Goal: Task Accomplishment & Management: Complete application form

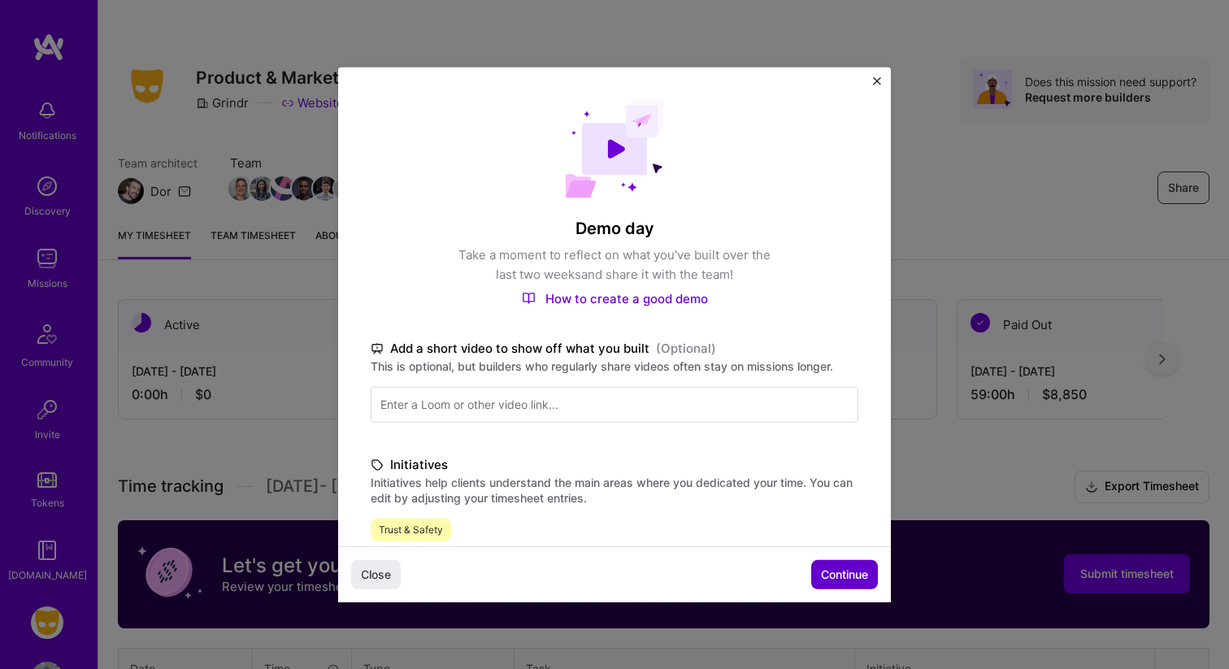
click at [851, 569] on span "Continue" at bounding box center [844, 575] width 47 height 16
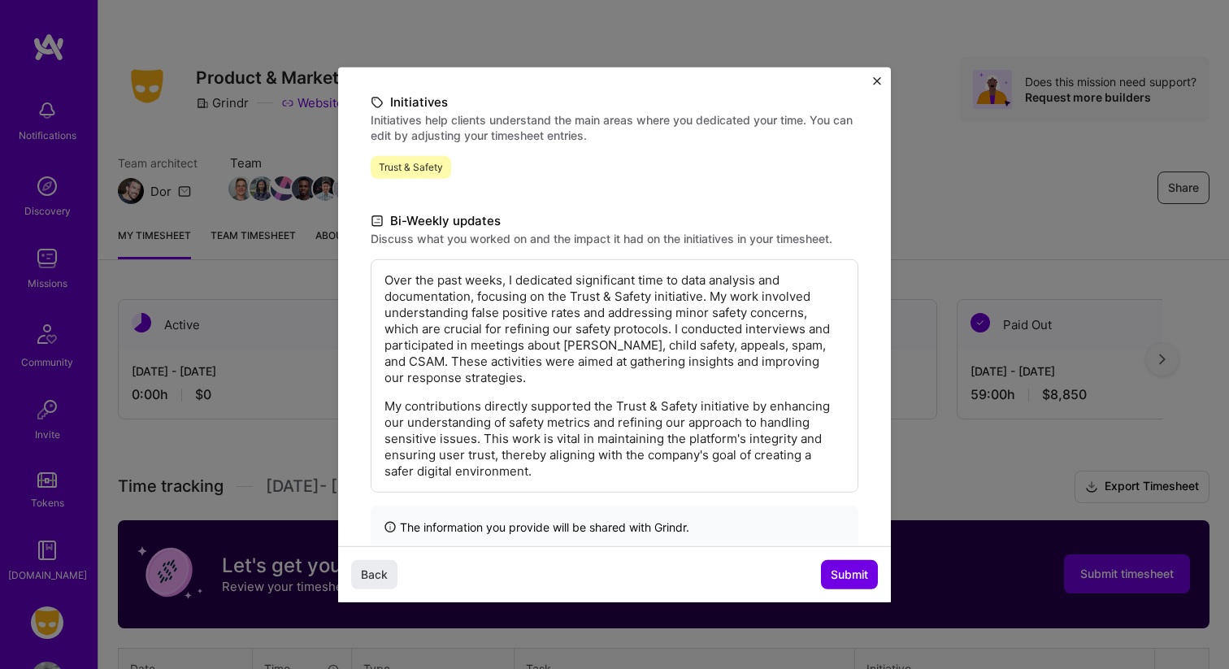
scroll to position [235, 0]
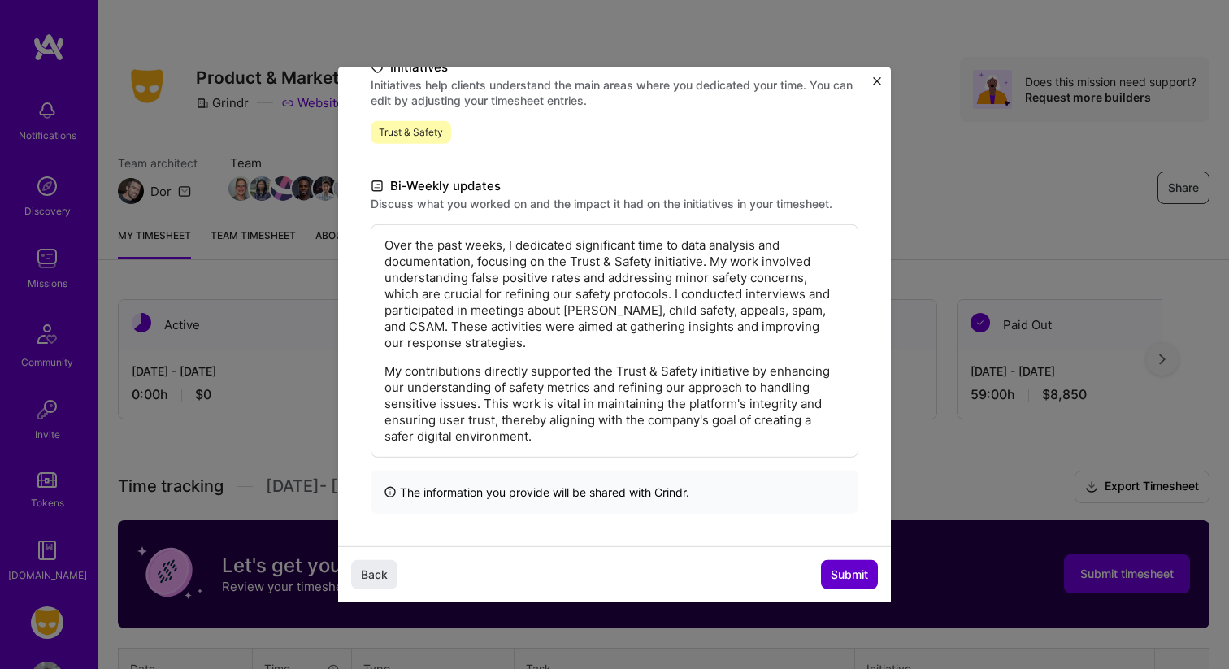
click at [853, 577] on span "Submit" at bounding box center [849, 575] width 37 height 16
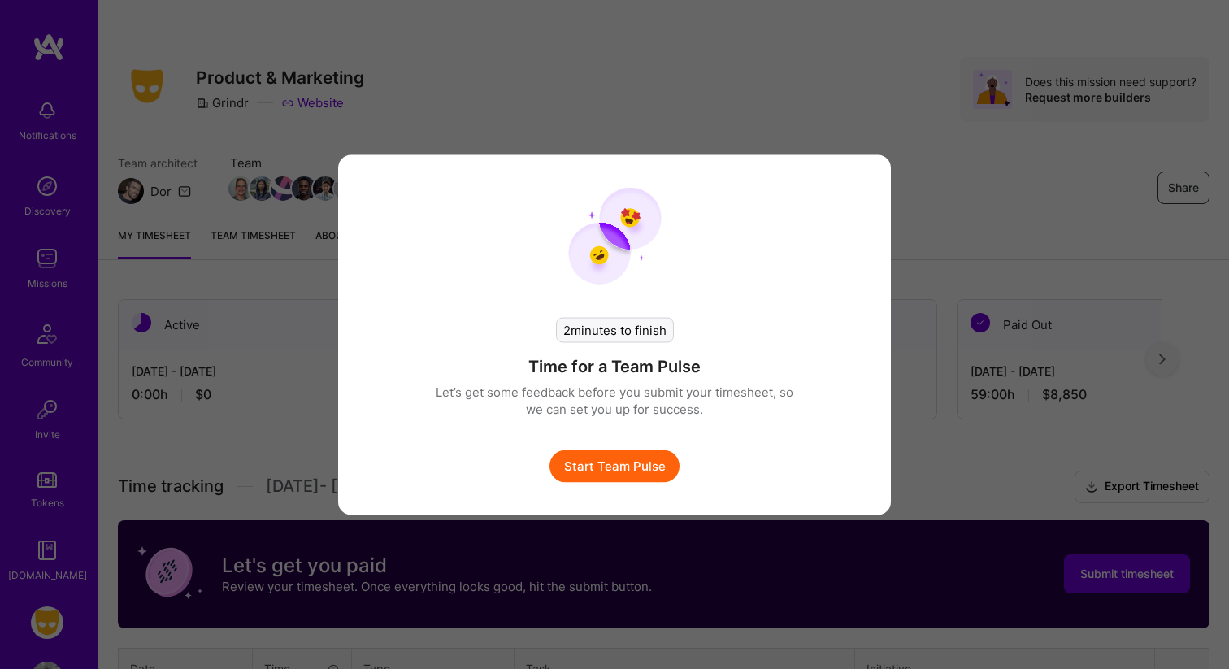
click at [624, 471] on button "Start Team Pulse" at bounding box center [615, 466] width 130 height 33
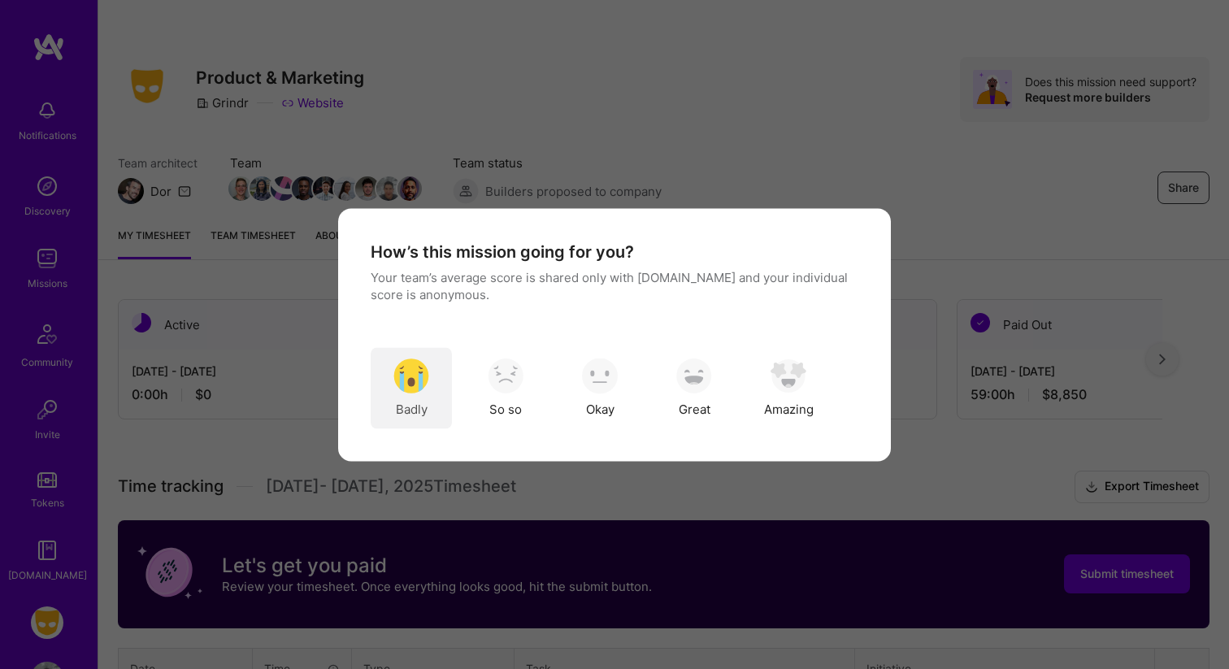
click at [417, 395] on div "Badly" at bounding box center [411, 387] width 81 height 81
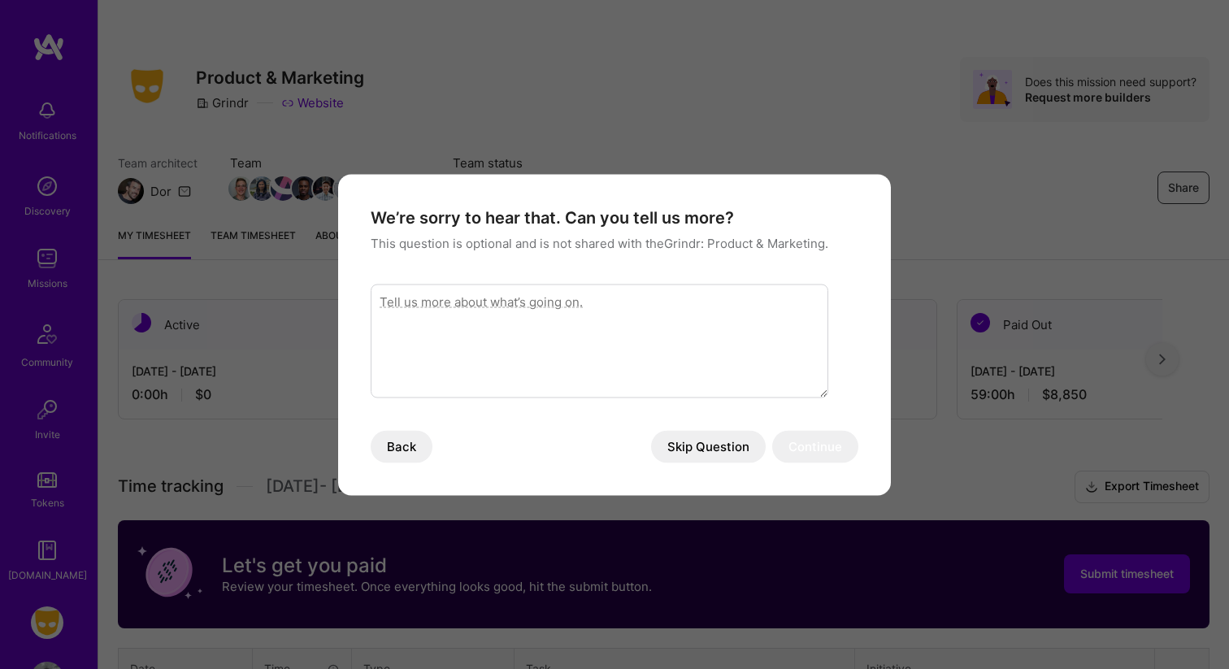
click at [679, 335] on textarea "modal" at bounding box center [600, 341] width 458 height 114
type textarea "S"
type textarea "Trust and Safety team attrition"
click at [810, 453] on button "Continue" at bounding box center [815, 446] width 86 height 33
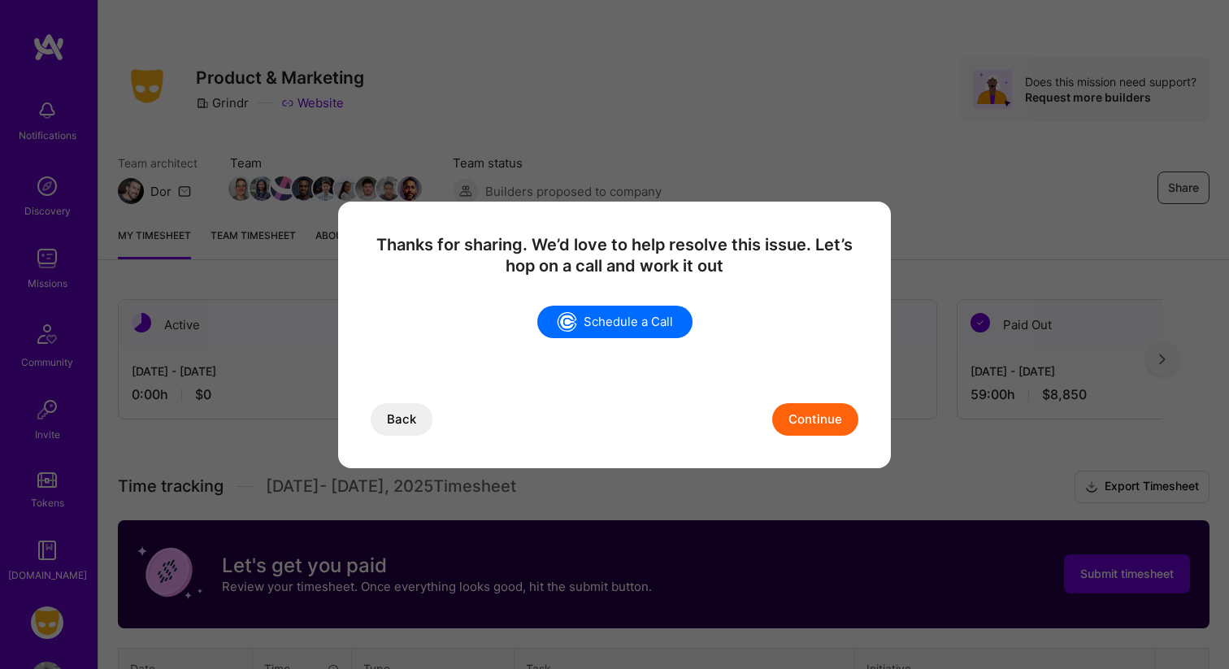
click at [807, 424] on button "Continue" at bounding box center [815, 419] width 86 height 33
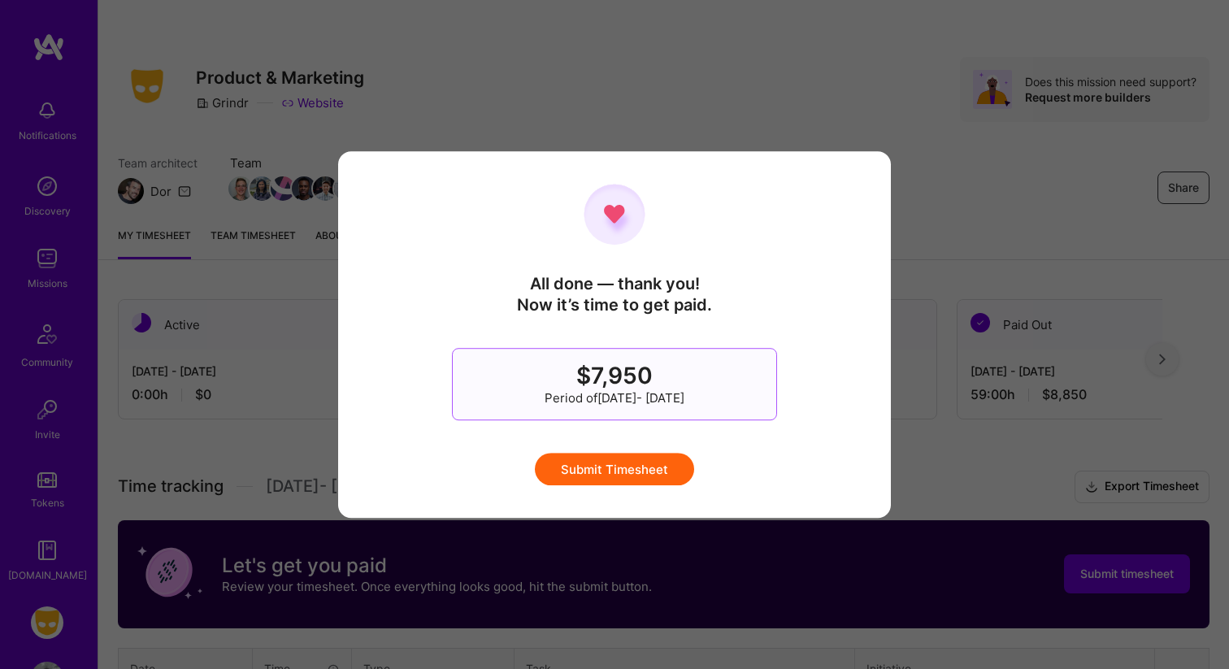
click at [632, 466] on button "Submit Timesheet" at bounding box center [614, 469] width 159 height 33
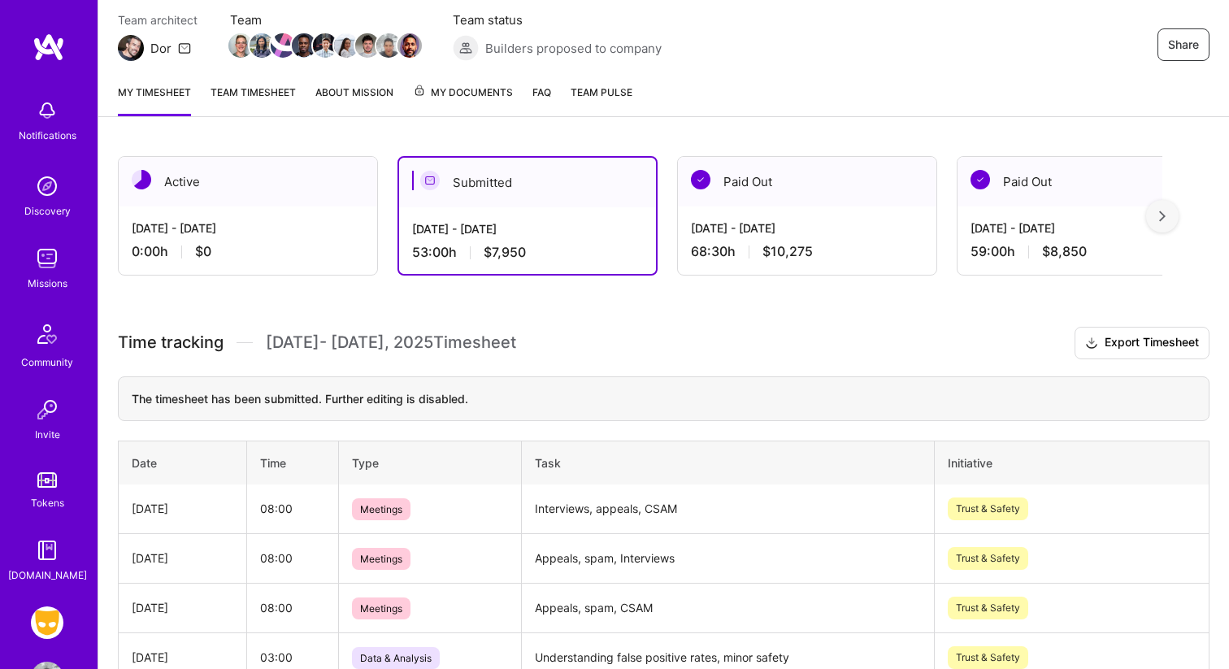
scroll to position [0, 0]
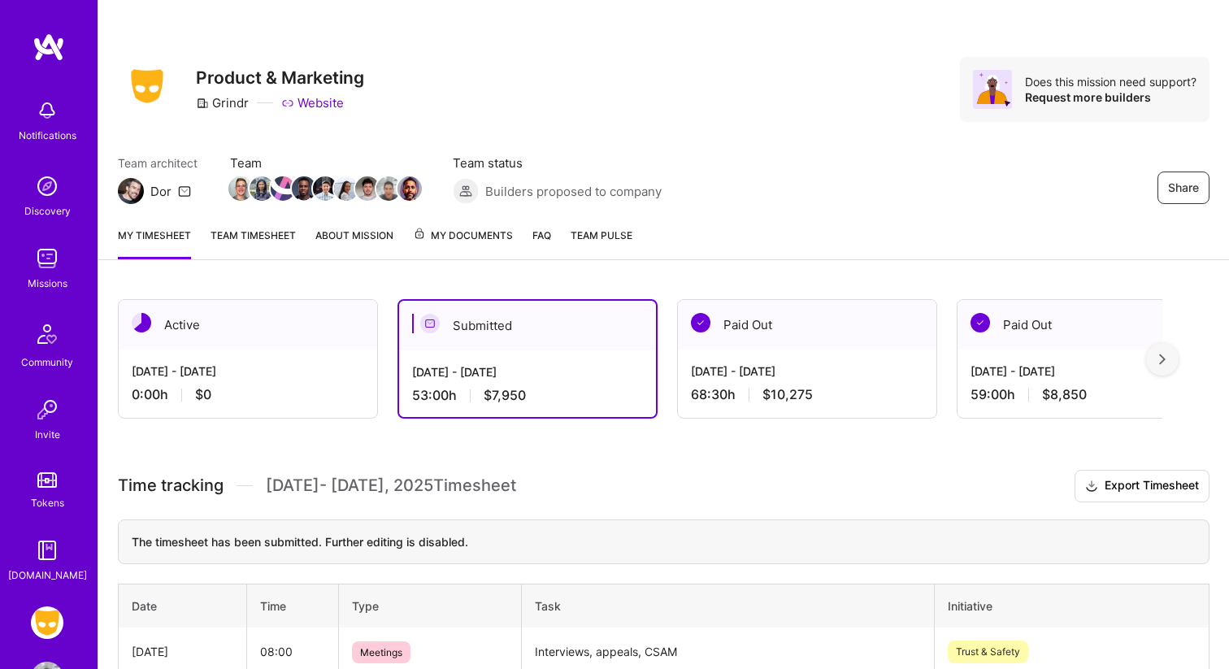
click at [264, 389] on div "0:00 h $0" at bounding box center [248, 394] width 233 height 17
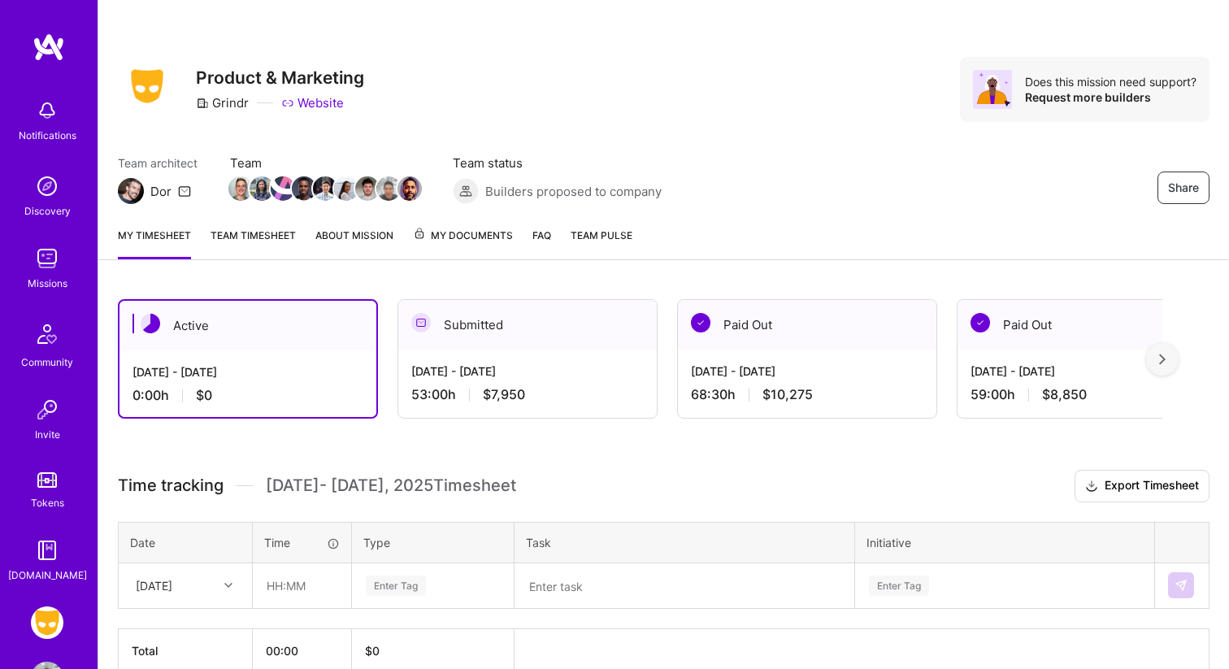
scroll to position [83, 0]
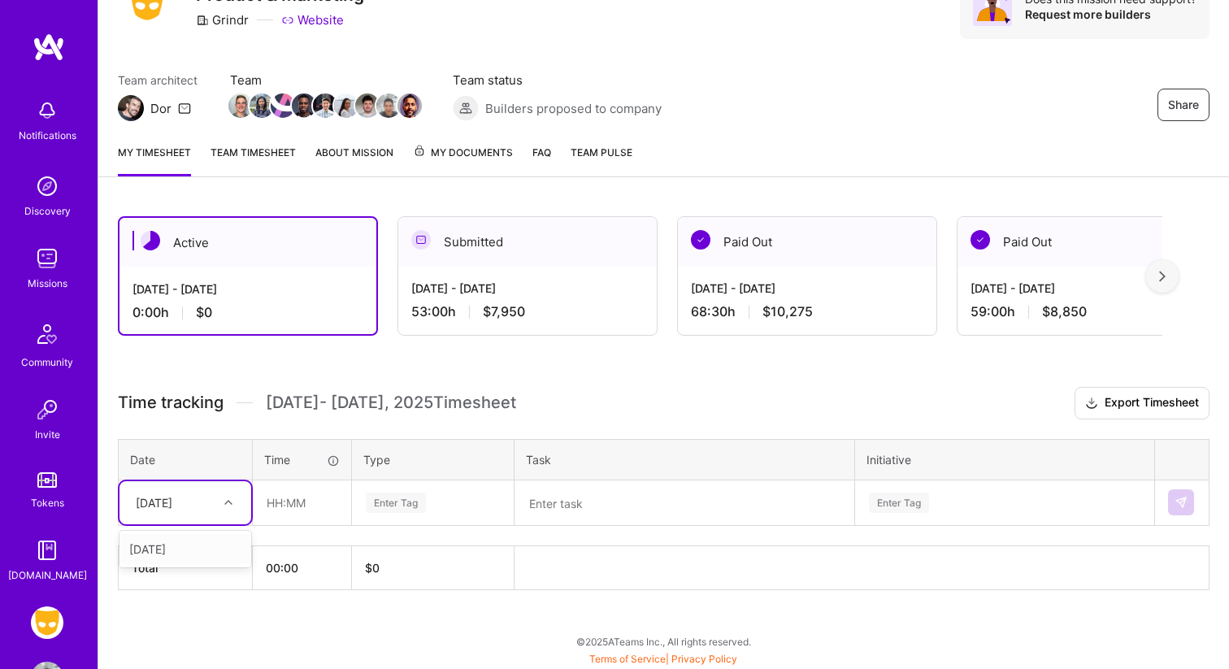
click at [223, 502] on div at bounding box center [230, 502] width 25 height 21
click at [211, 544] on div "[DATE]" at bounding box center [186, 549] width 132 height 30
click at [329, 497] on input "text" at bounding box center [302, 502] width 97 height 43
type input "02:00"
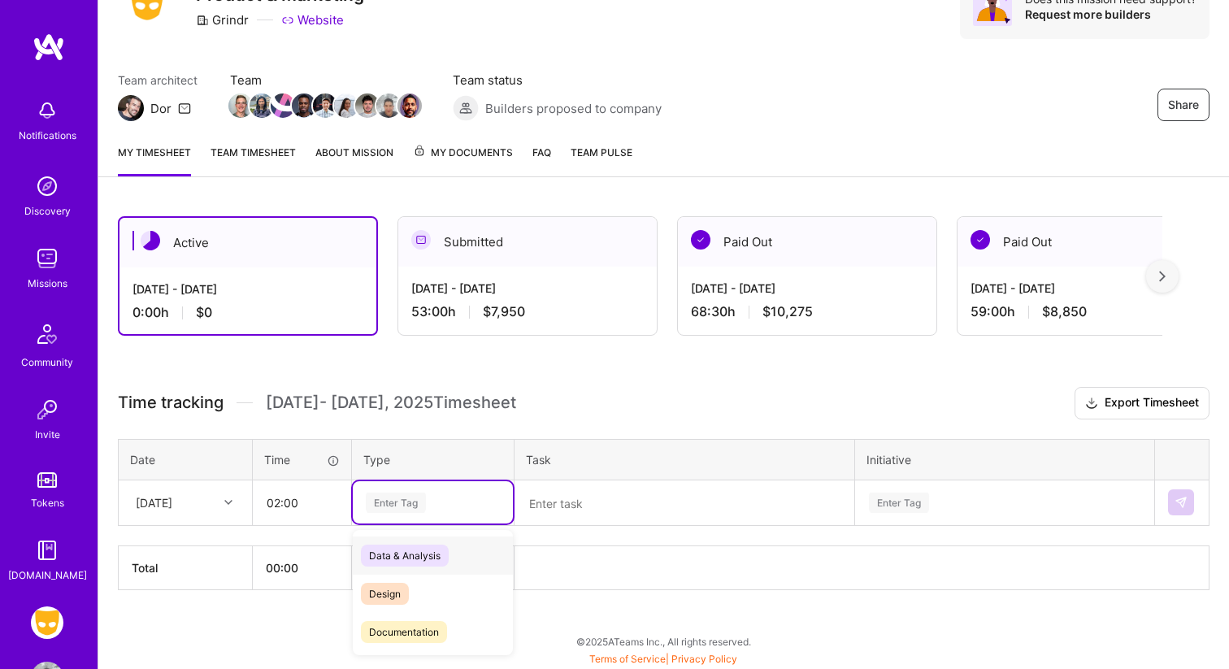
click at [418, 553] on span "Data & Analysis" at bounding box center [405, 556] width 88 height 22
click at [566, 509] on textarea at bounding box center [684, 503] width 337 height 42
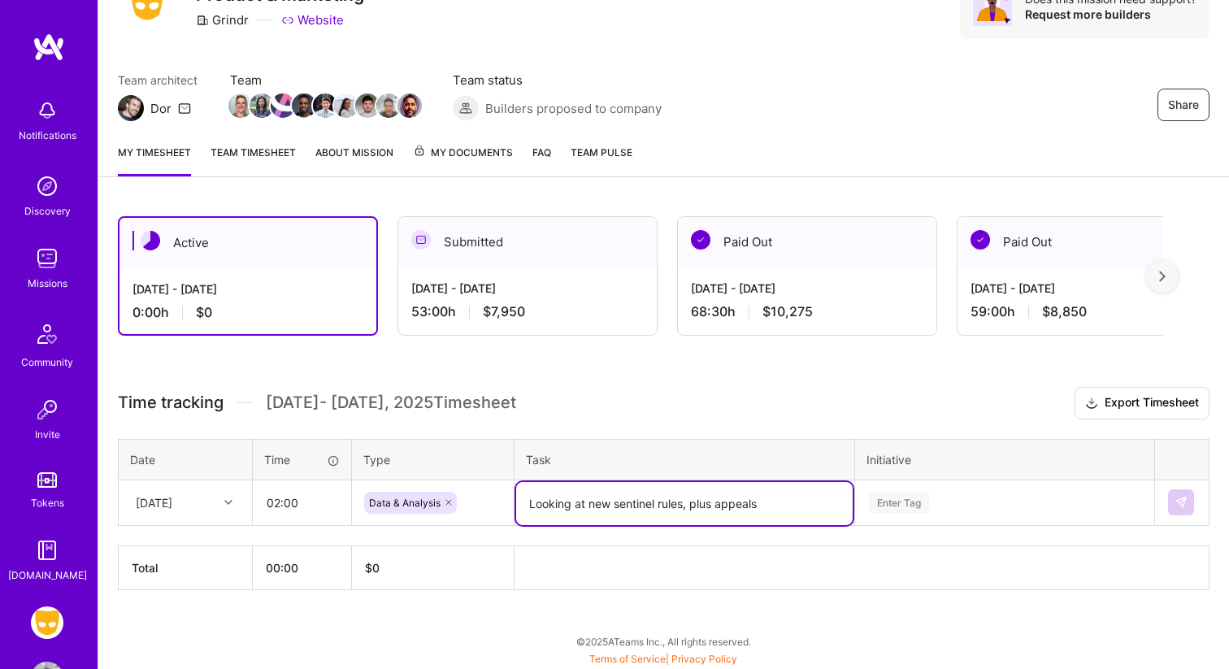
type textarea "Looking at new sentinel rules, plus appeals"
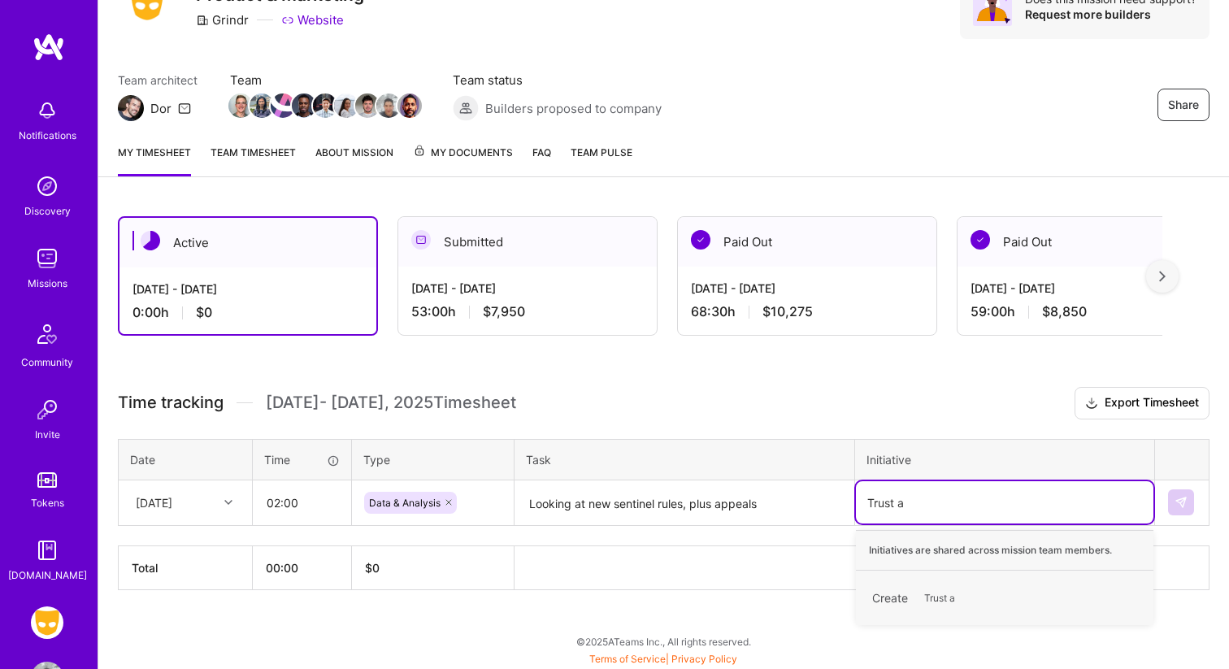
type input "Trust"
click at [896, 593] on div "Trust & Safety" at bounding box center [904, 589] width 64 height 17
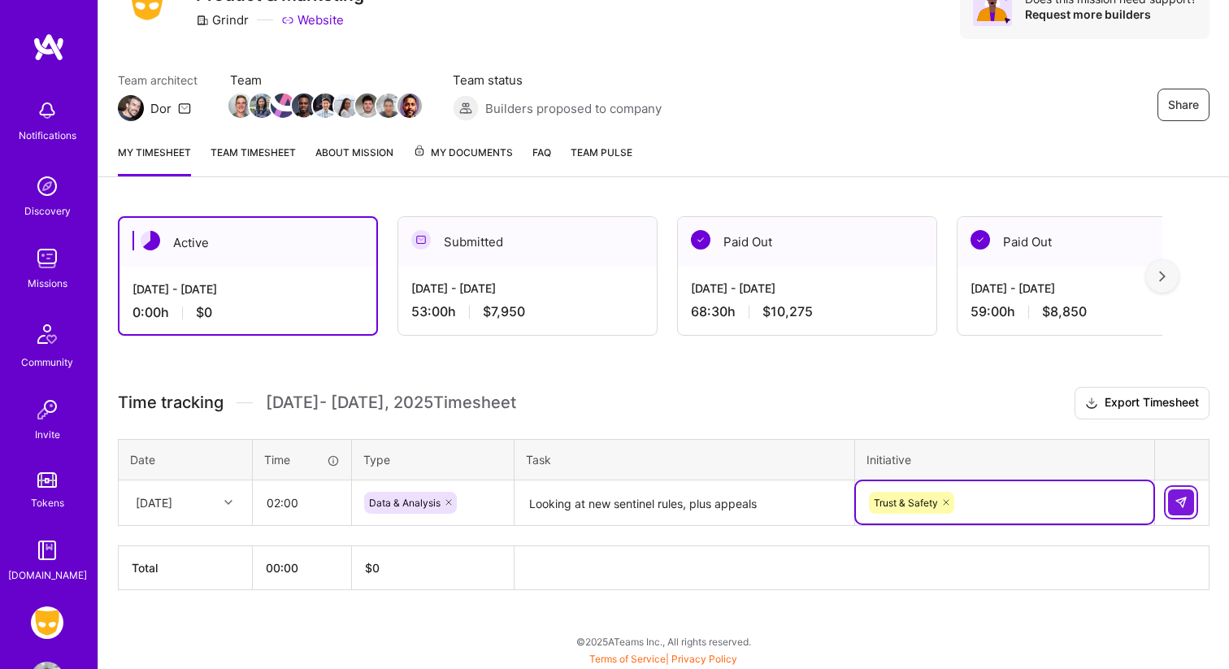
click at [1178, 514] on button at bounding box center [1181, 502] width 26 height 26
